Goal: Task Accomplishment & Management: Manage account settings

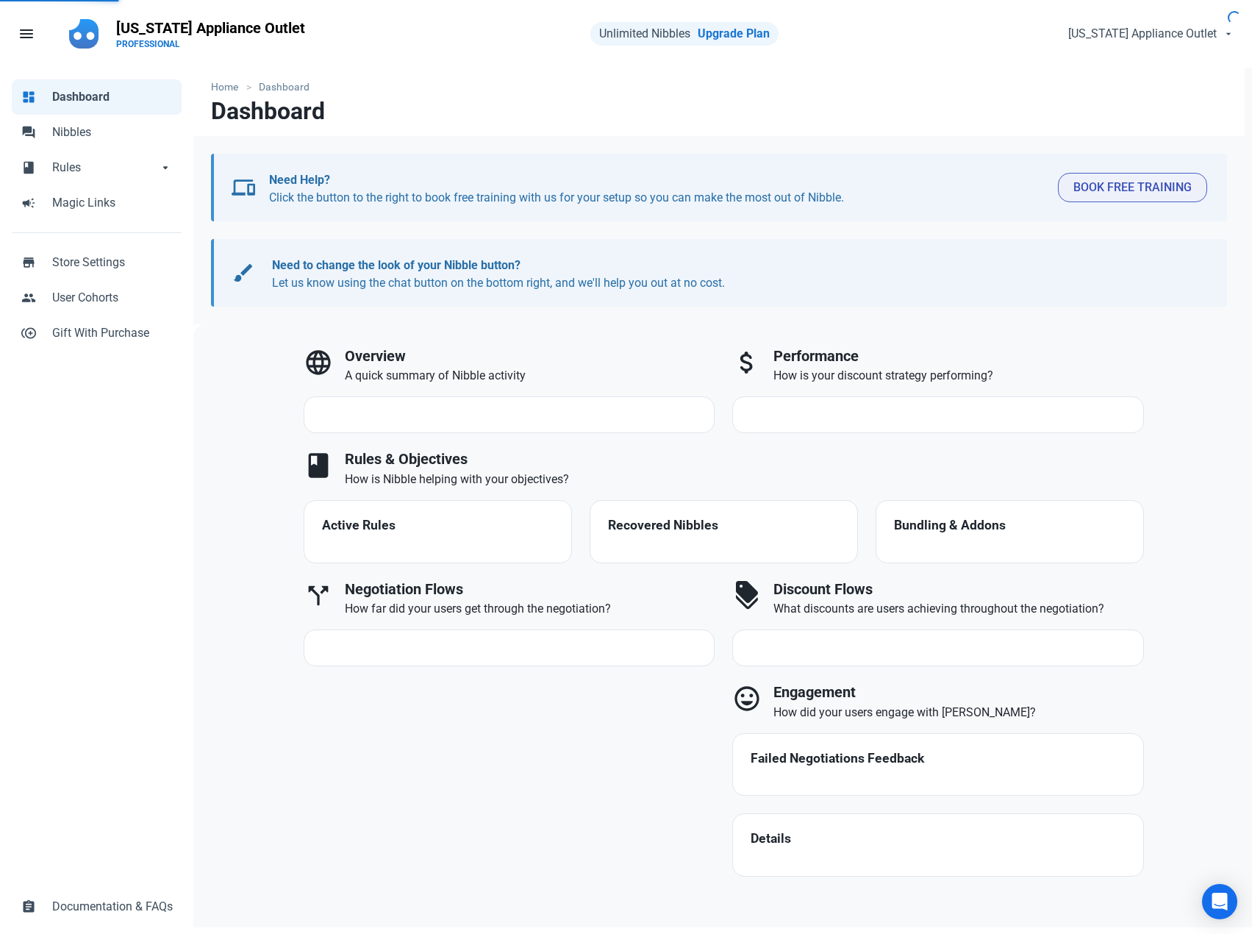
select select "7d"
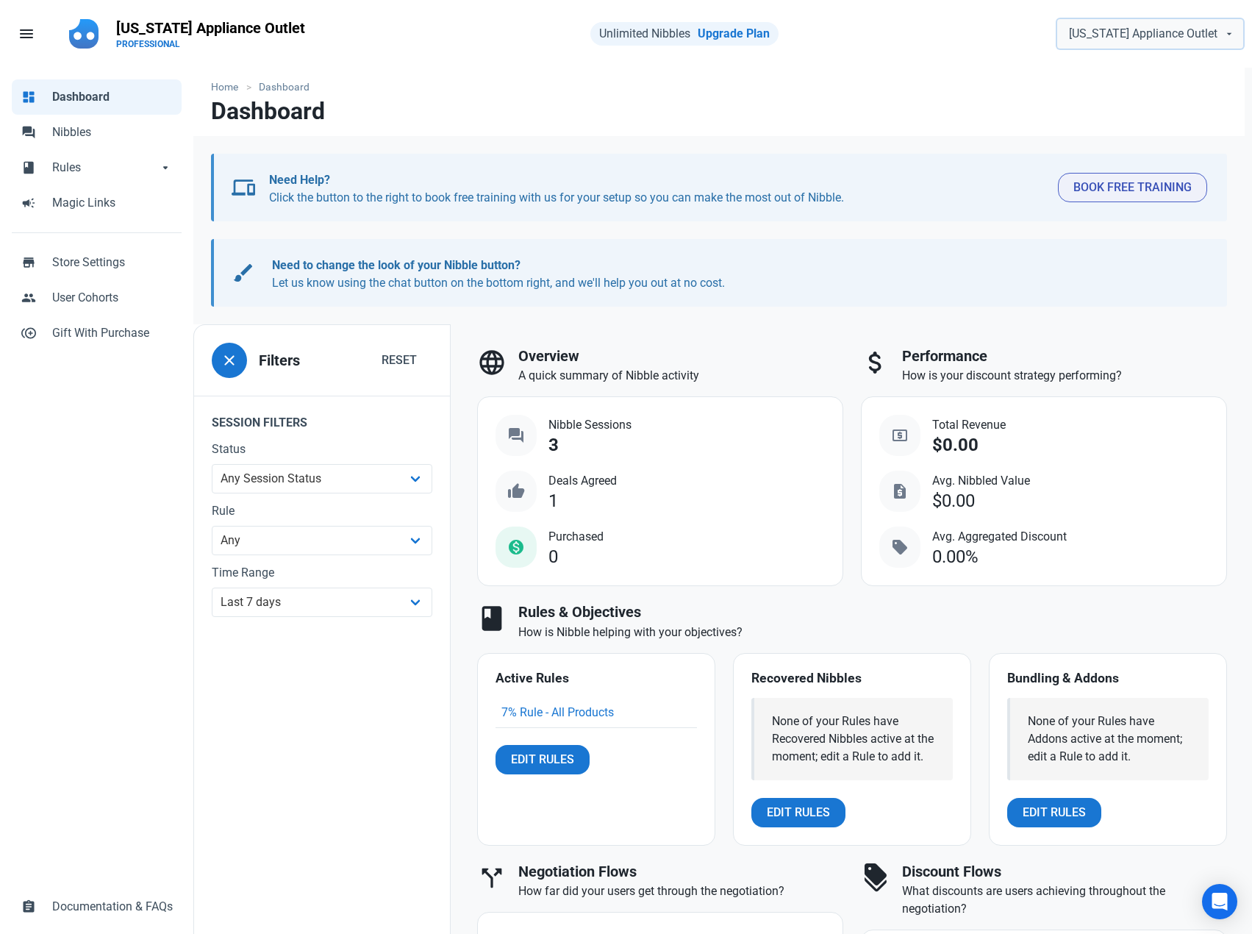
click at [1164, 35] on span "[US_STATE] Appliance Outlet" at bounding box center [1143, 34] width 149 height 18
click at [972, 56] on nav "menu Fill 1 Alabama Appliance Outlet PROFESSIONAL Unlimited Nibbles Upgrade Pla…" at bounding box center [626, 34] width 1252 height 68
click at [1128, 38] on span "[US_STATE] Appliance Outlet" at bounding box center [1143, 34] width 149 height 18
click at [1188, 81] on span "PROFESSIONAL" at bounding box center [1170, 83] width 64 height 12
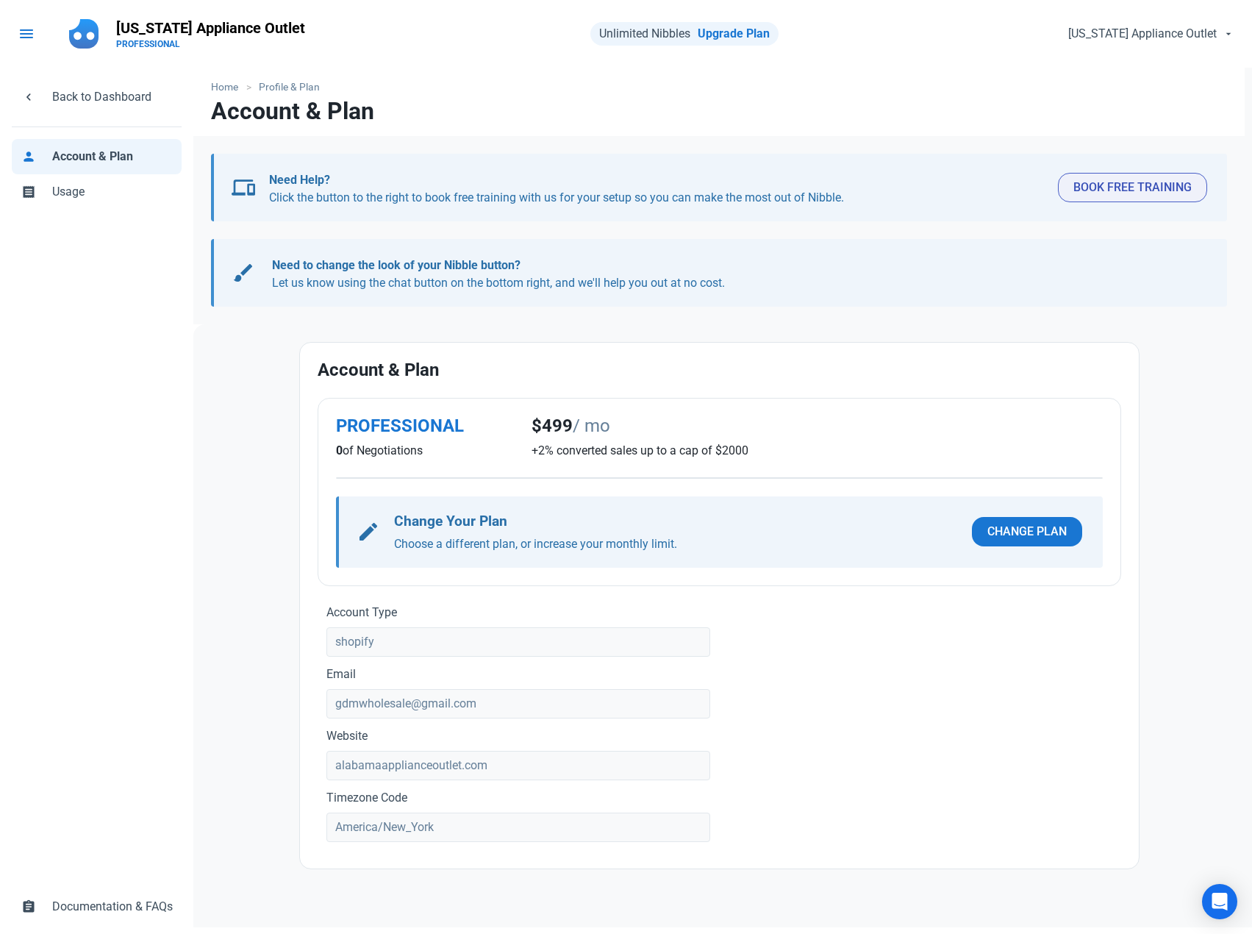
click at [29, 28] on span "menu" at bounding box center [27, 34] width 18 height 18
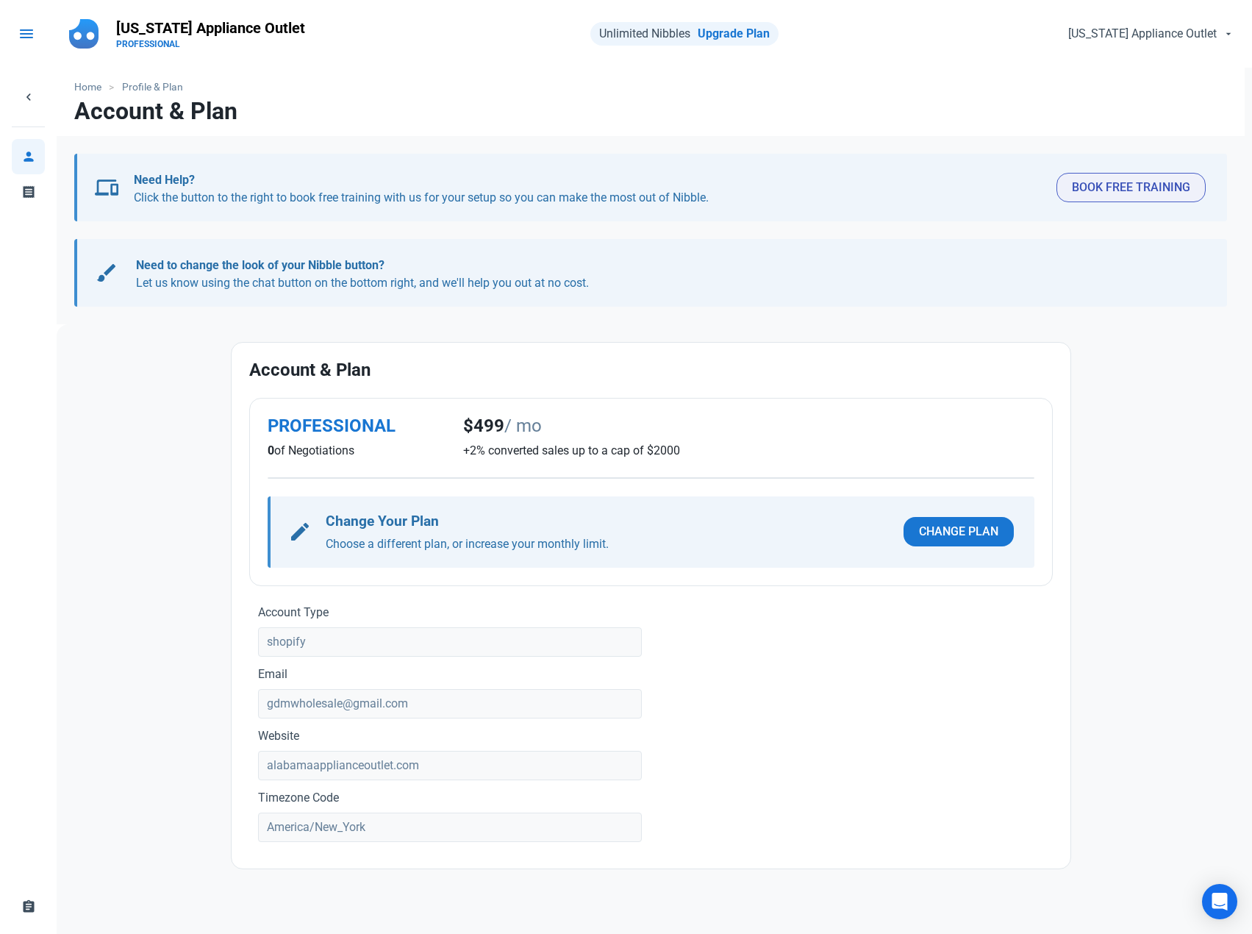
click at [23, 34] on span "menu" at bounding box center [27, 34] width 18 height 18
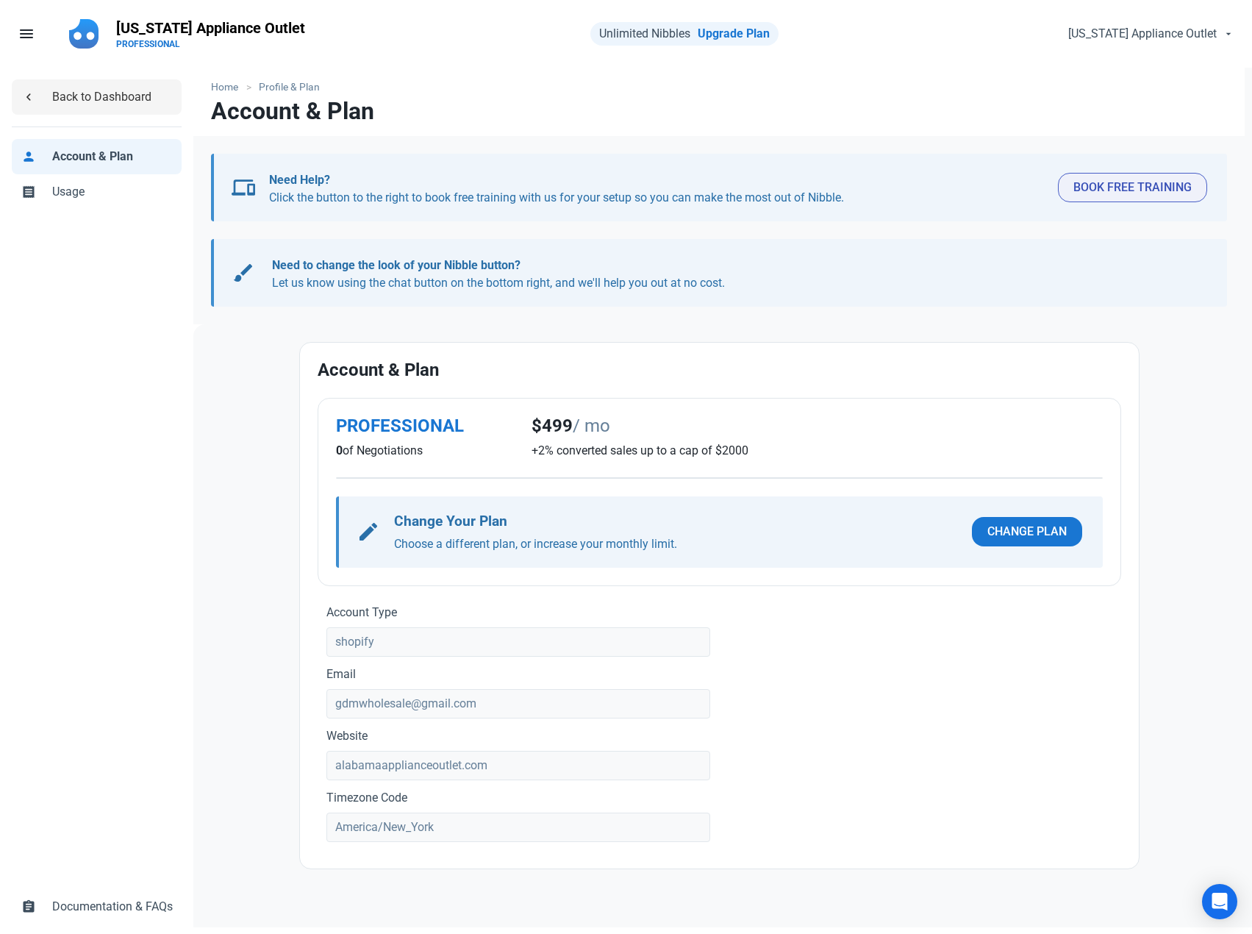
click at [101, 92] on span "Back to Dashboard" at bounding box center [112, 97] width 121 height 18
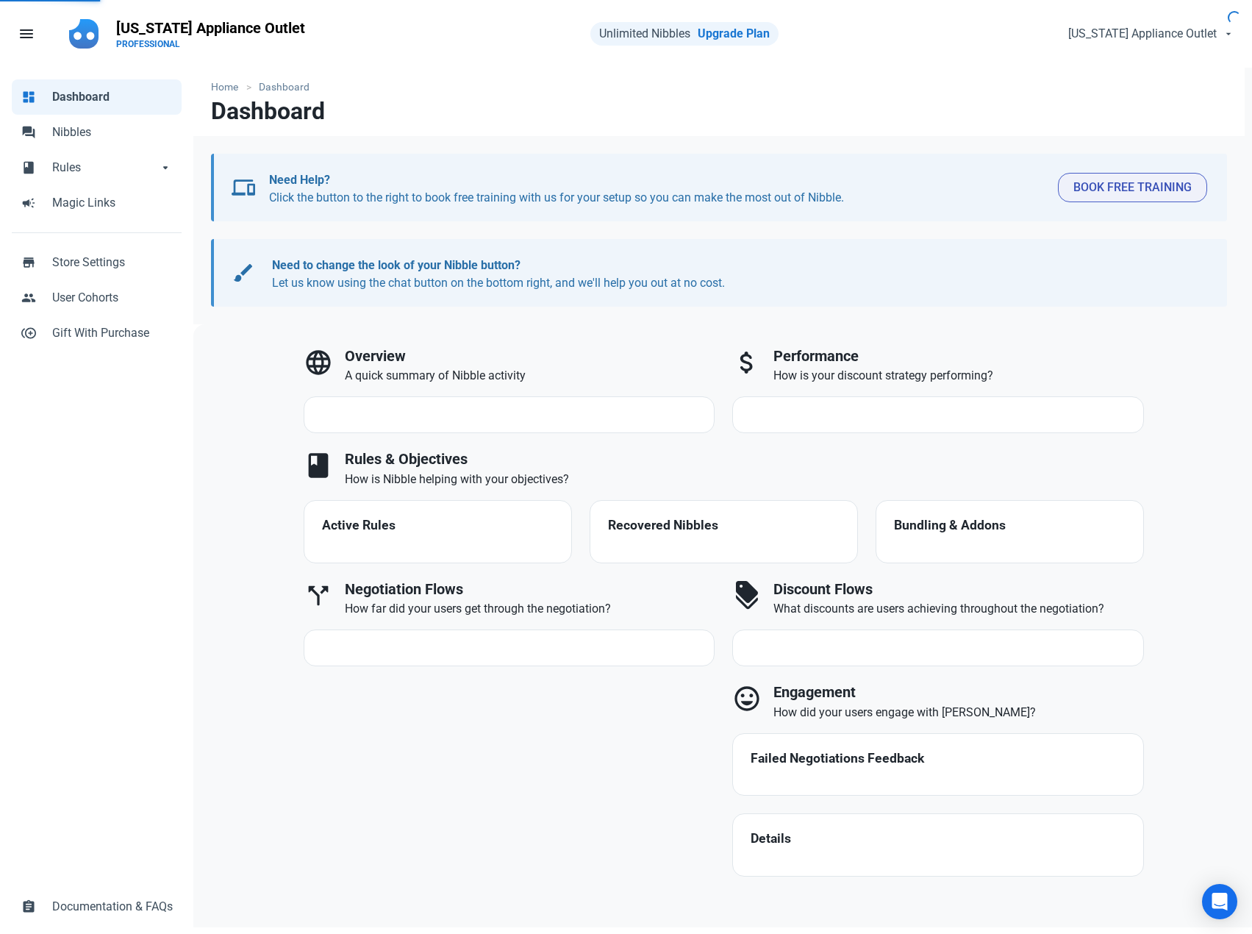
select select "7d"
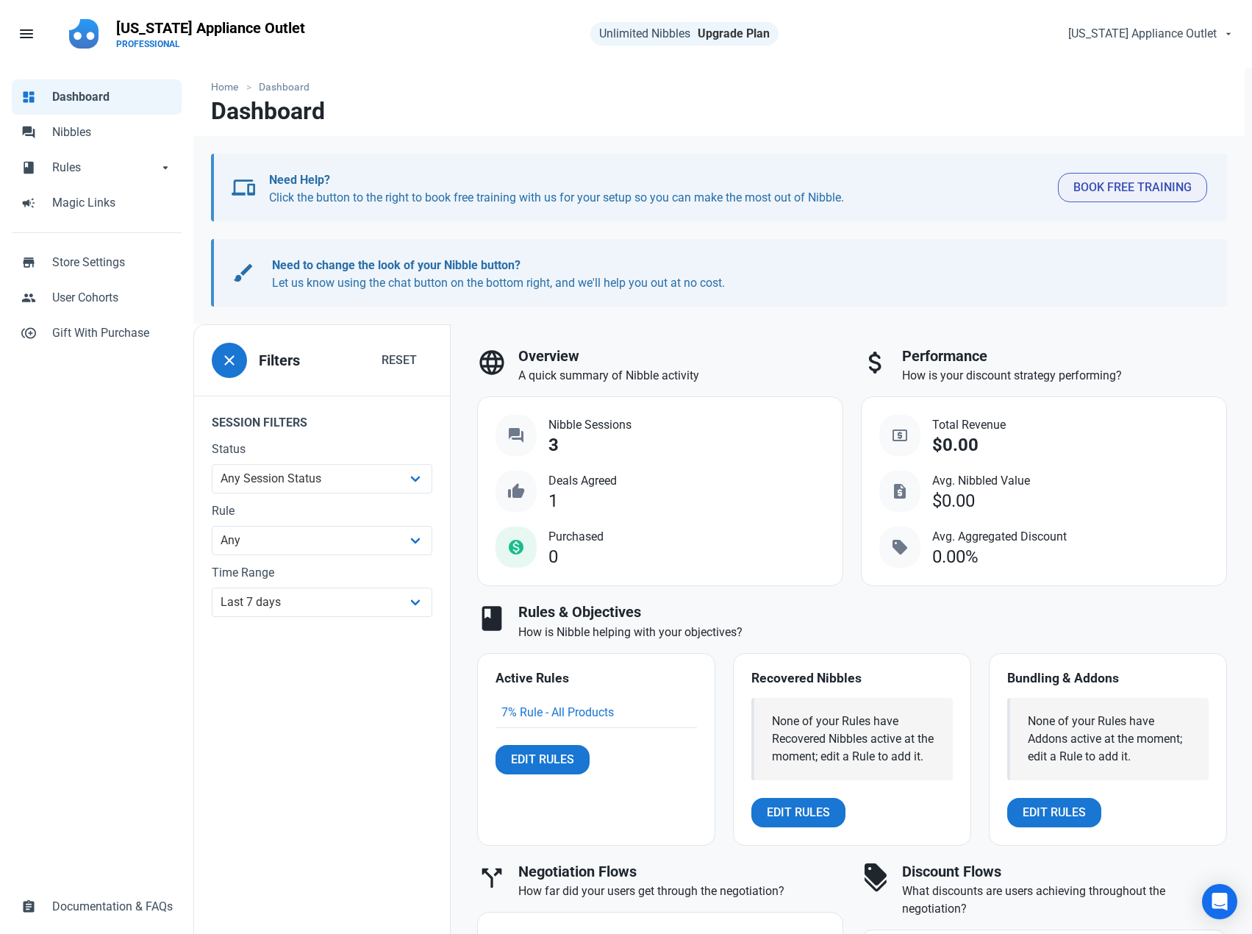
click at [723, 35] on link "Upgrade Plan" at bounding box center [734, 33] width 72 height 14
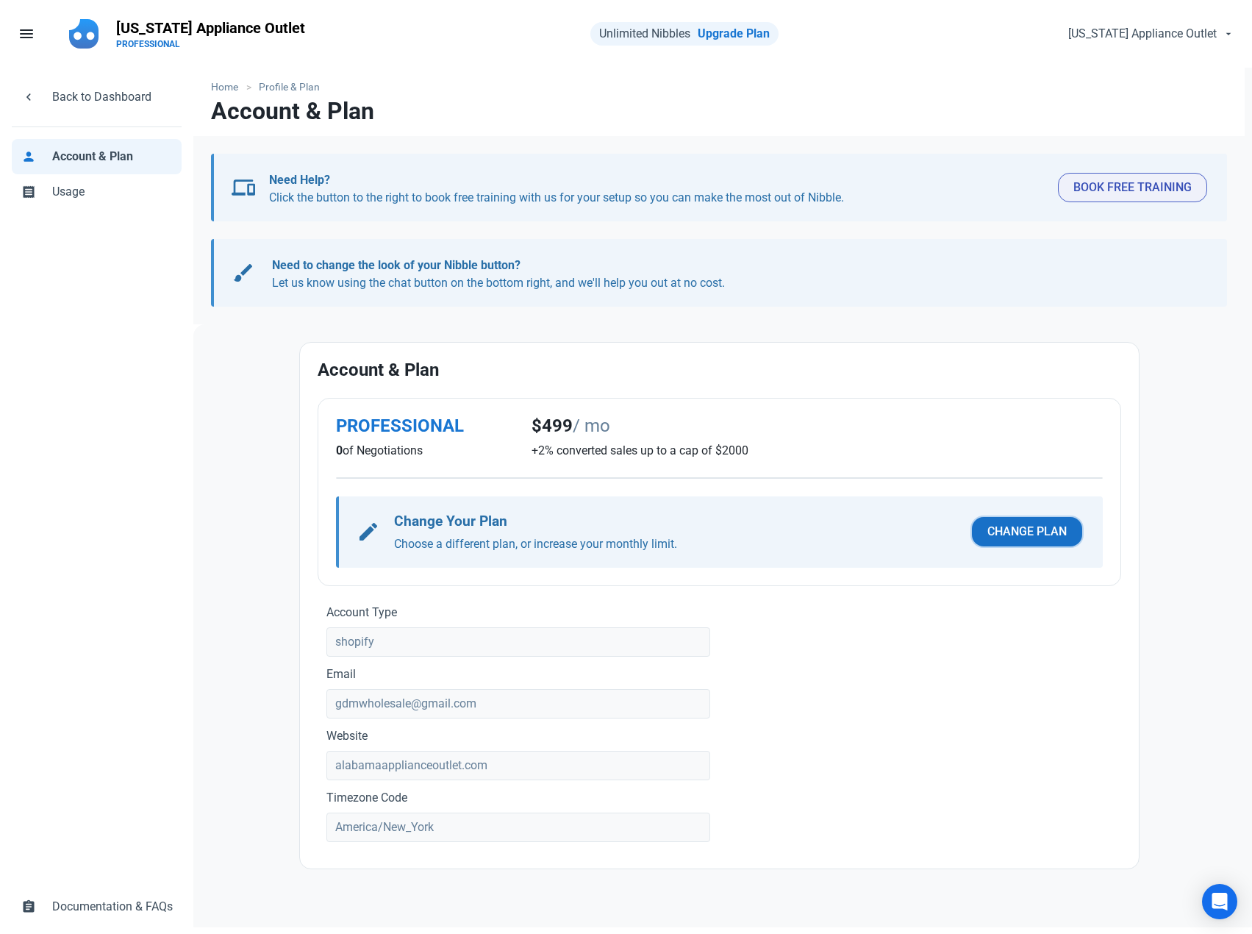
click at [1019, 534] on span "Change Plan" at bounding box center [1027, 532] width 79 height 18
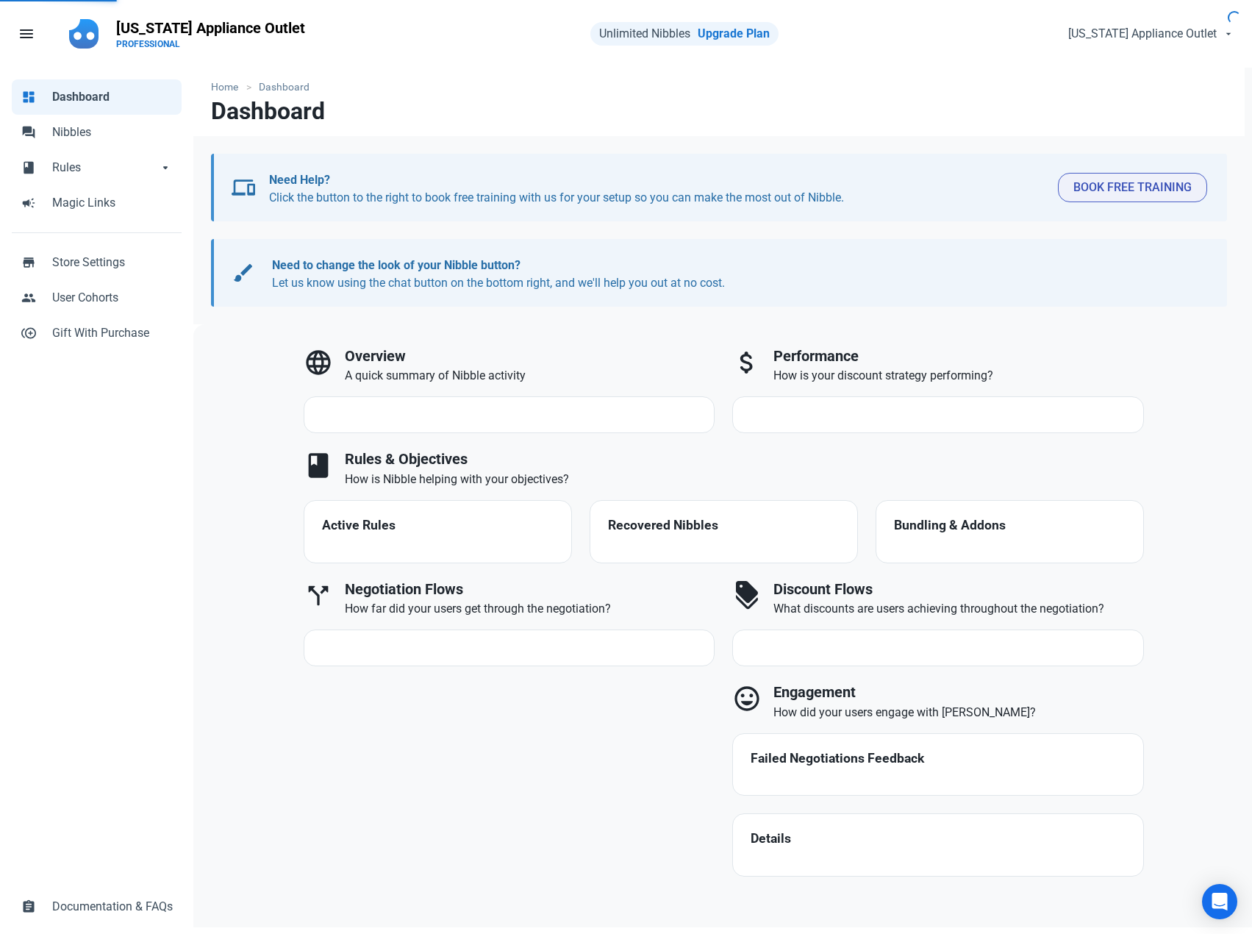
select select "7d"
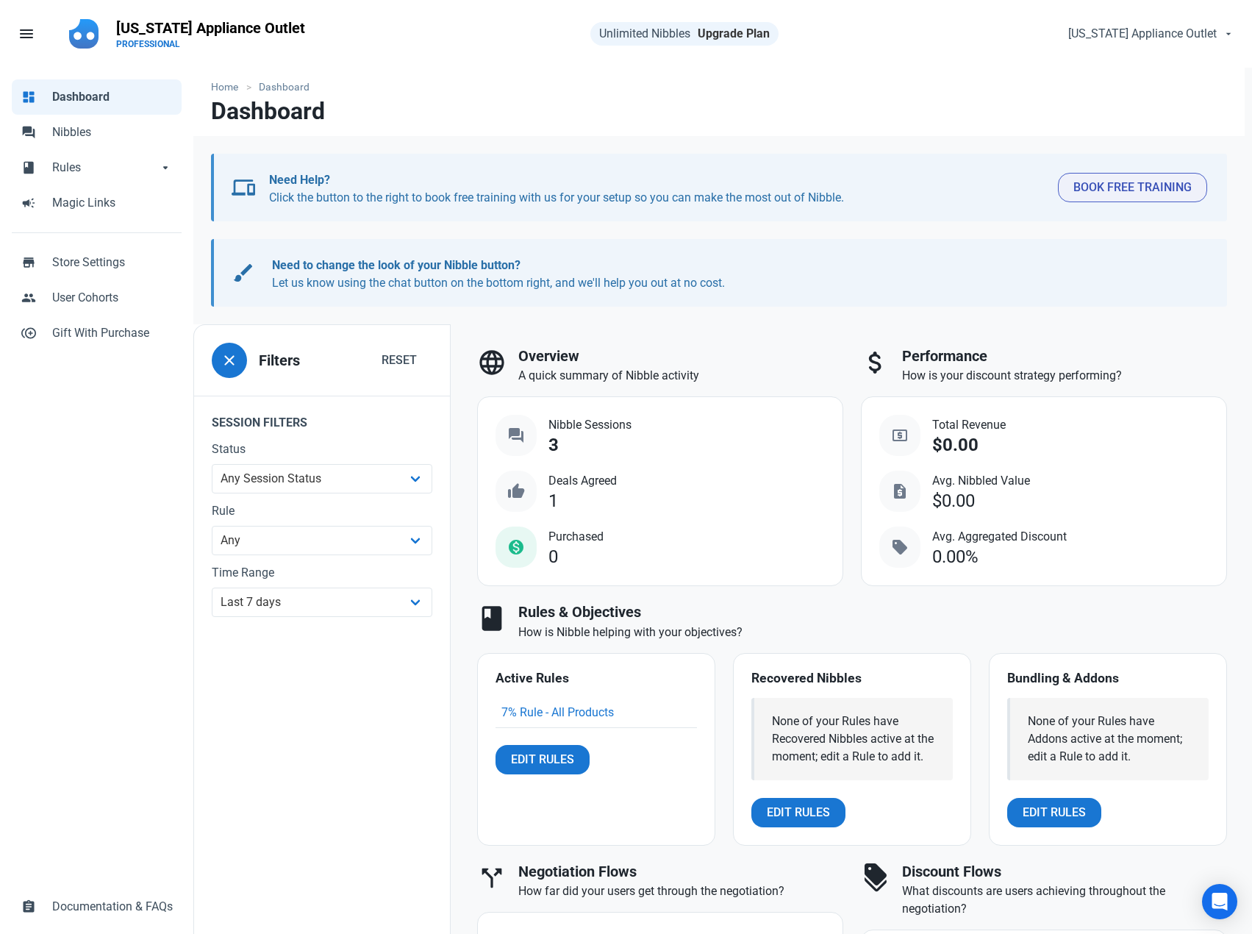
click at [720, 33] on link "Upgrade Plan" at bounding box center [734, 33] width 72 height 14
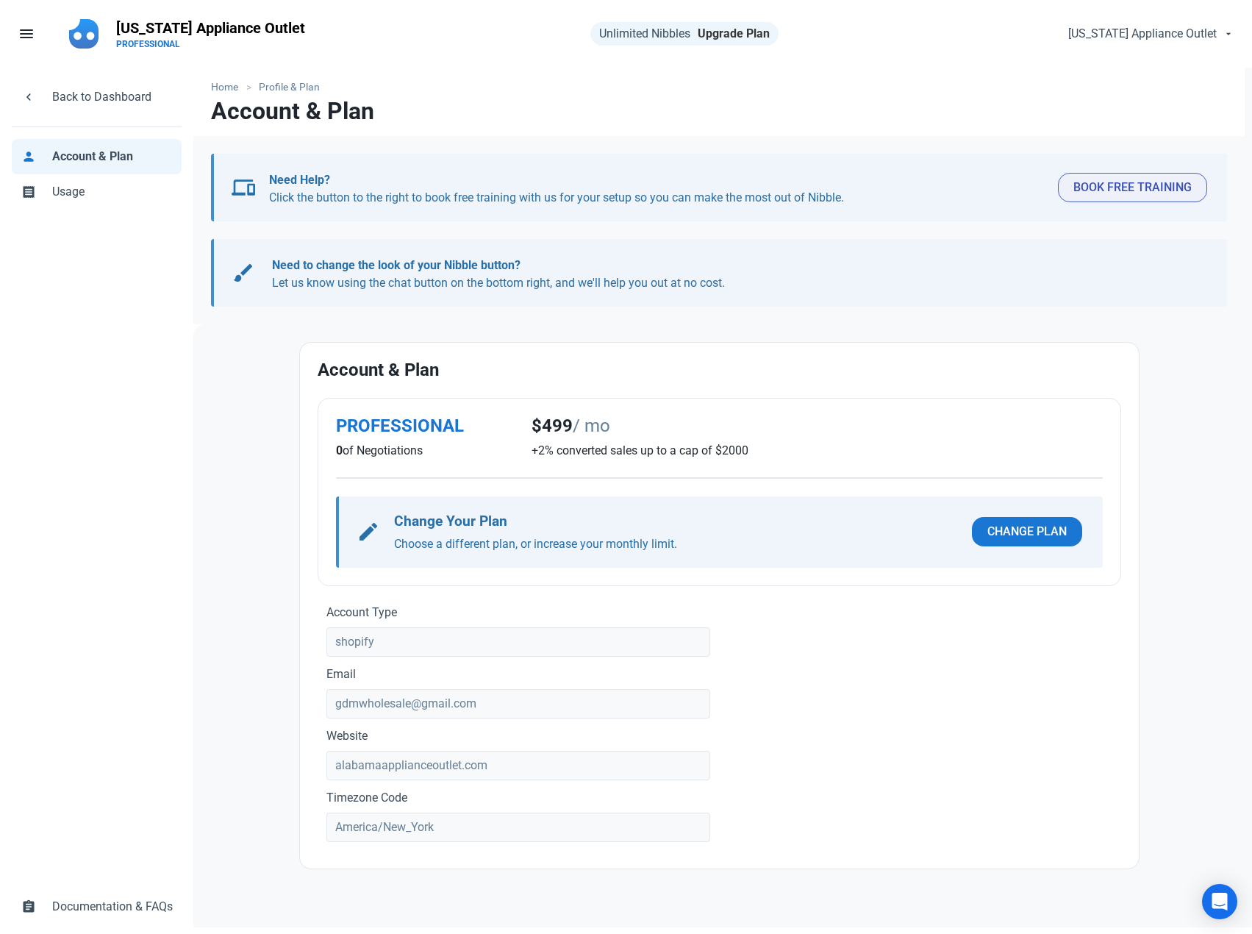
click at [725, 35] on link "Upgrade Plan" at bounding box center [734, 33] width 72 height 14
click at [732, 33] on link "Upgrade Plan" at bounding box center [734, 33] width 72 height 14
click at [649, 32] on span "Unlimited Nibbles" at bounding box center [644, 33] width 91 height 14
click at [741, 37] on link "Upgrade Plan" at bounding box center [734, 33] width 72 height 14
click at [743, 32] on link "Upgrade Plan" at bounding box center [734, 33] width 72 height 14
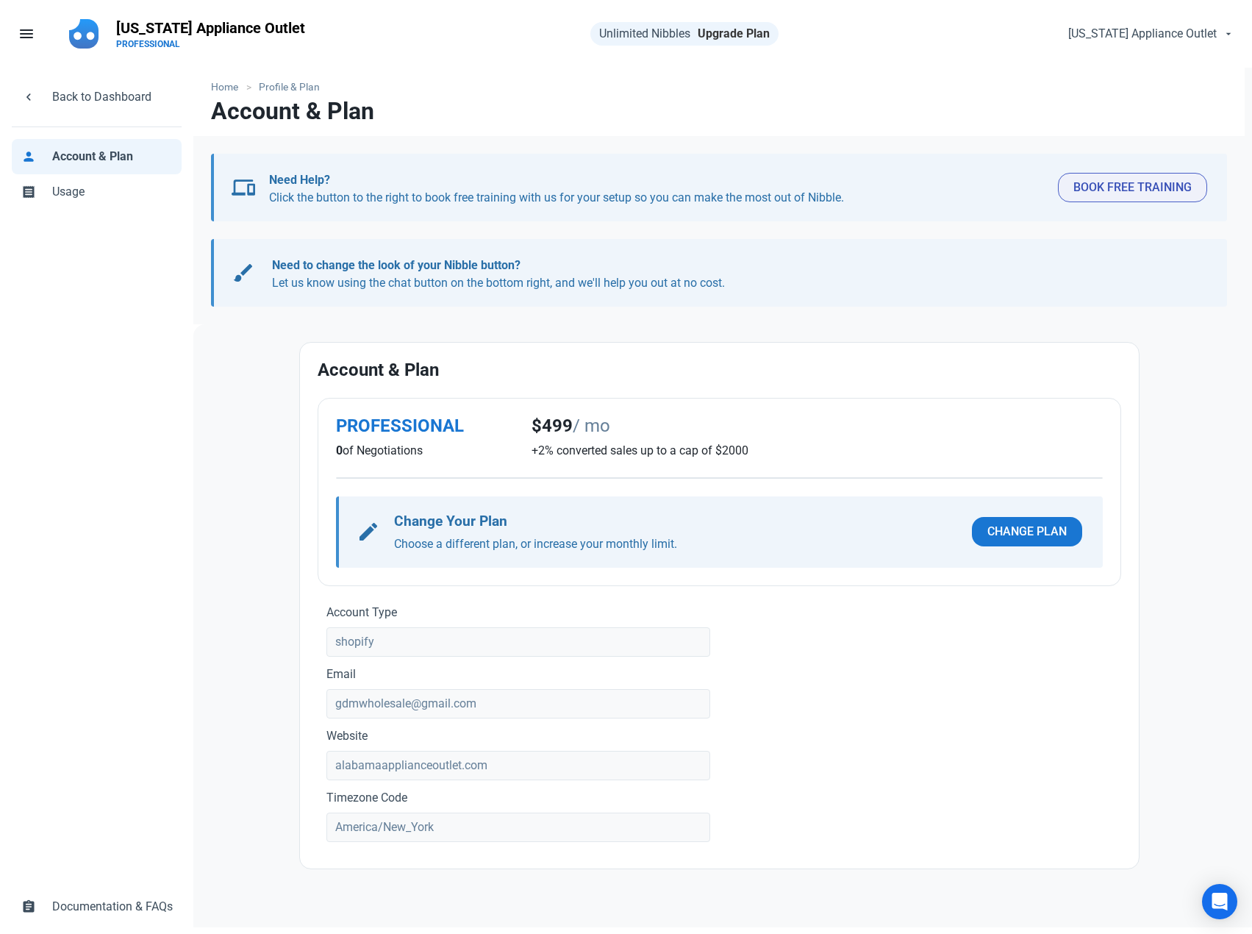
click at [741, 32] on link "Upgrade Plan" at bounding box center [734, 33] width 72 height 14
click at [739, 32] on link "Upgrade Plan" at bounding box center [734, 33] width 72 height 14
click at [738, 31] on link "Upgrade Plan" at bounding box center [734, 33] width 72 height 14
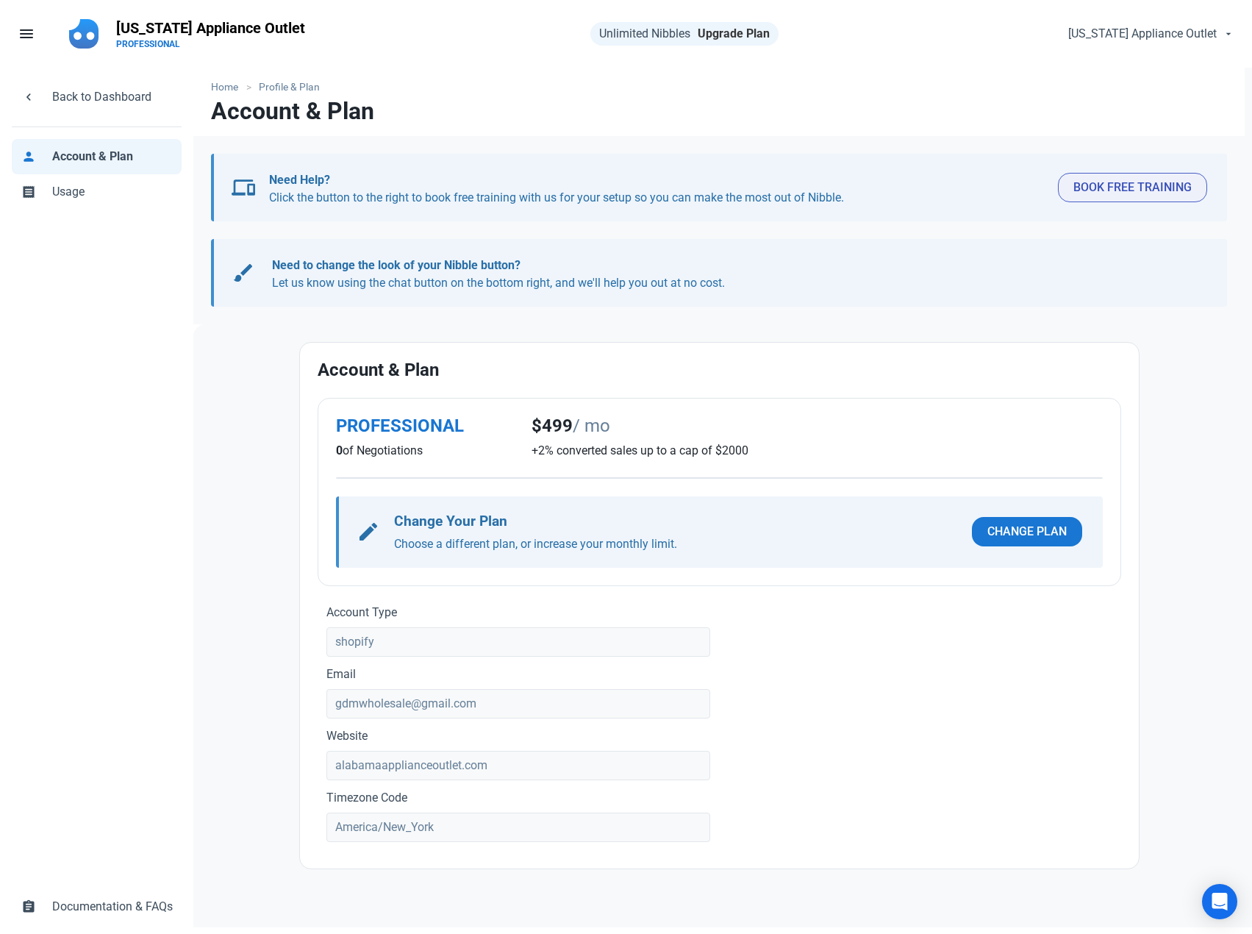
click at [735, 33] on div "Unlimited Nibbles Upgrade Plan" at bounding box center [685, 34] width 188 height 24
click at [732, 29] on div "Unlimited Nibbles Upgrade Plan" at bounding box center [685, 34] width 188 height 24
click at [739, 34] on link "Upgrade Plan" at bounding box center [734, 33] width 72 height 14
click at [1002, 529] on span "Change Plan" at bounding box center [1027, 532] width 79 height 18
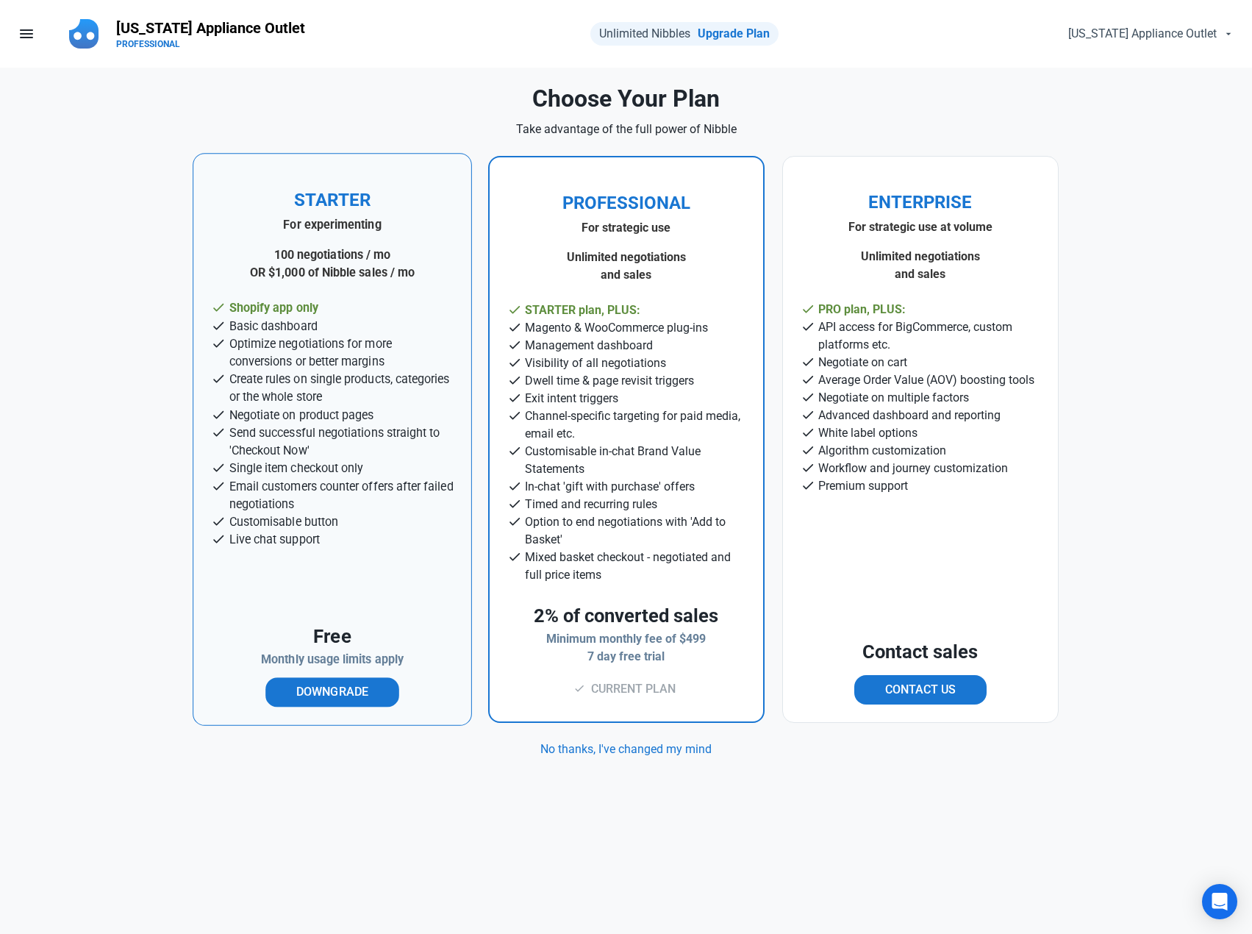
drag, startPoint x: 292, startPoint y: 199, endPoint x: 370, endPoint y: 196, distance: 78.0
click at [370, 196] on h2 "STARTER" at bounding box center [332, 200] width 242 height 20
drag, startPoint x: 297, startPoint y: 227, endPoint x: 429, endPoint y: 227, distance: 131.6
click at [429, 227] on p "For experimenting" at bounding box center [332, 225] width 242 height 18
click at [407, 241] on div "STARTER For experimenting 100 negotiations / mo OR $1,000 of Nibble sales / mo" at bounding box center [332, 235] width 242 height 91
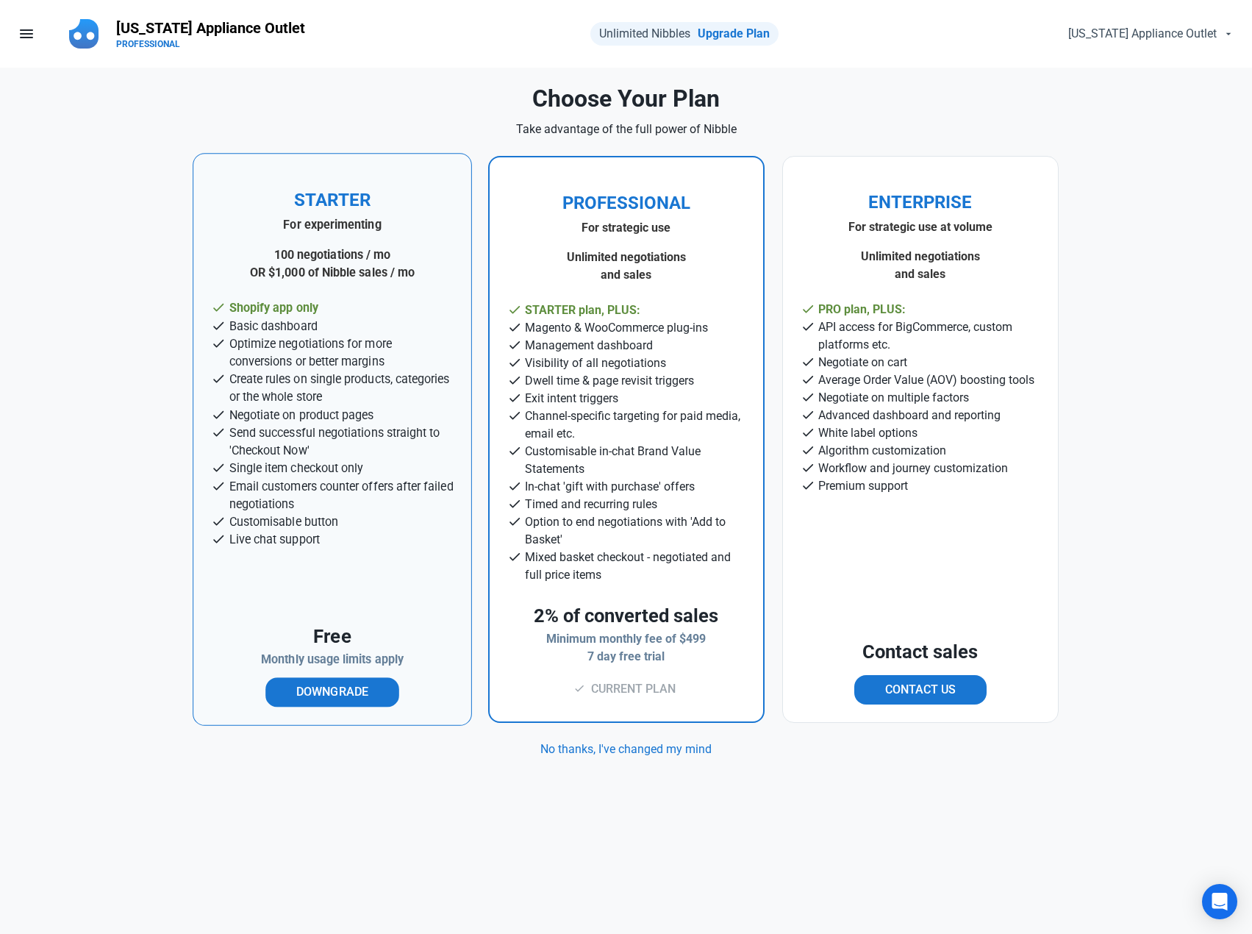
drag, startPoint x: 267, startPoint y: 254, endPoint x: 400, endPoint y: 255, distance: 133.1
click at [400, 255] on p "100 negotiations / mo" at bounding box center [332, 255] width 242 height 18
click at [411, 255] on p "100 negotiations / mo" at bounding box center [332, 255] width 242 height 18
drag, startPoint x: 259, startPoint y: 274, endPoint x: 426, endPoint y: 276, distance: 167.0
click at [426, 276] on p "OR $1,000 of Nibble sales / mo" at bounding box center [332, 273] width 242 height 18
